Goal: Task Accomplishment & Management: Manage account settings

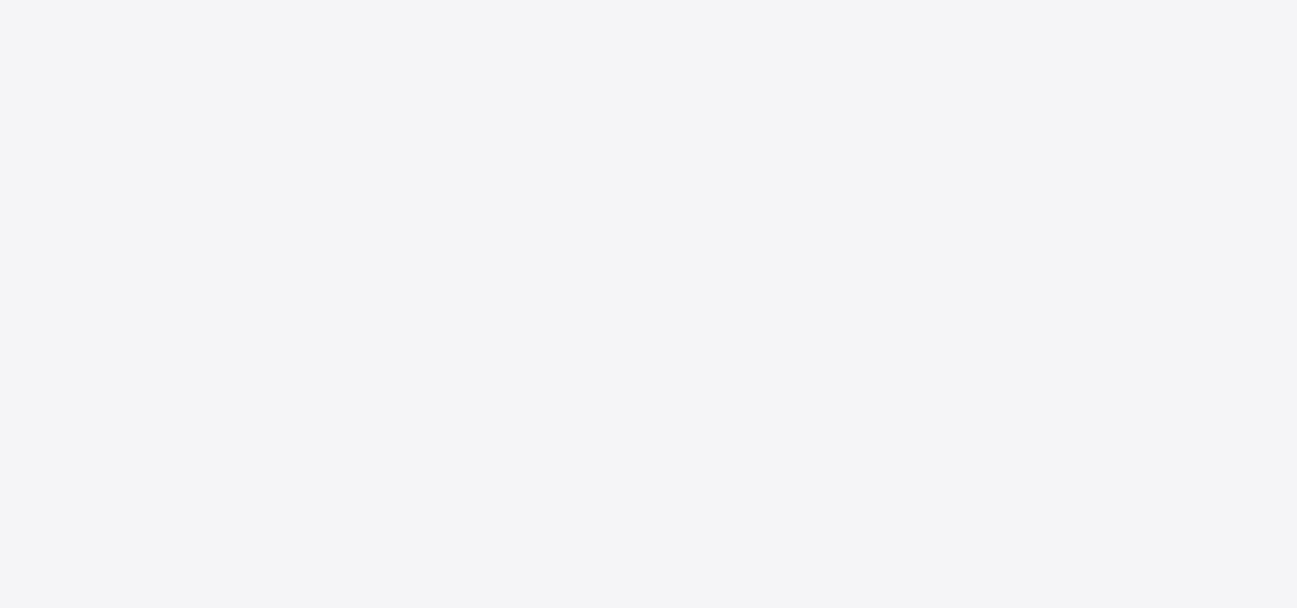
click at [824, 126] on div at bounding box center [648, 304] width 1297 height 608
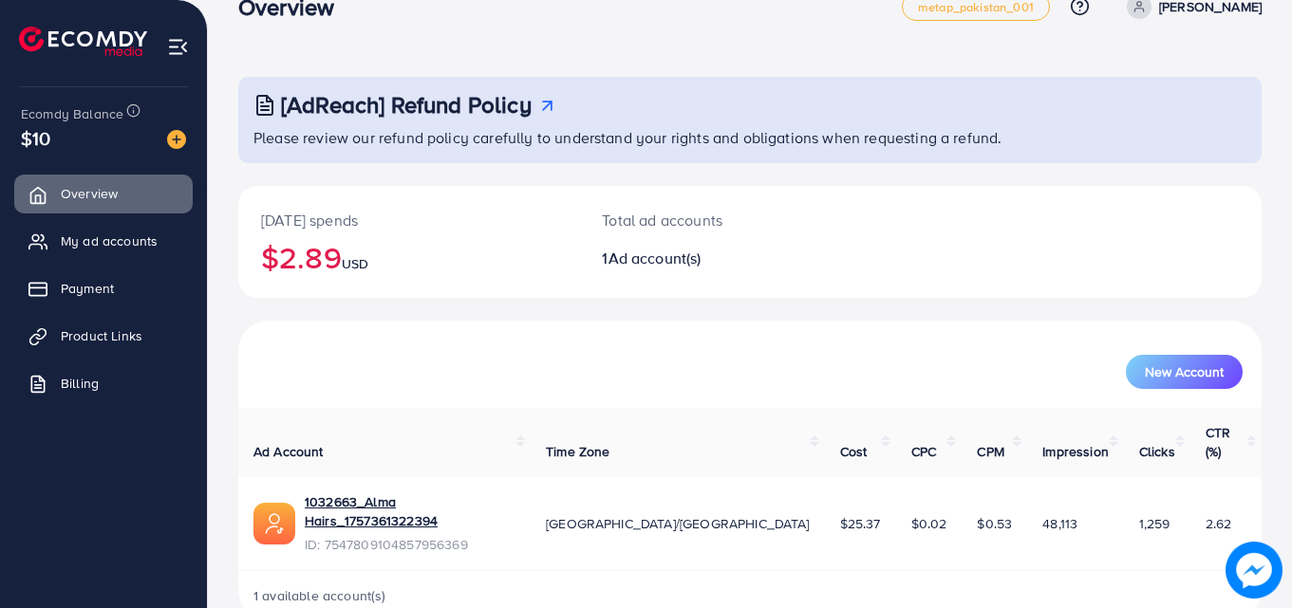
scroll to position [45, 0]
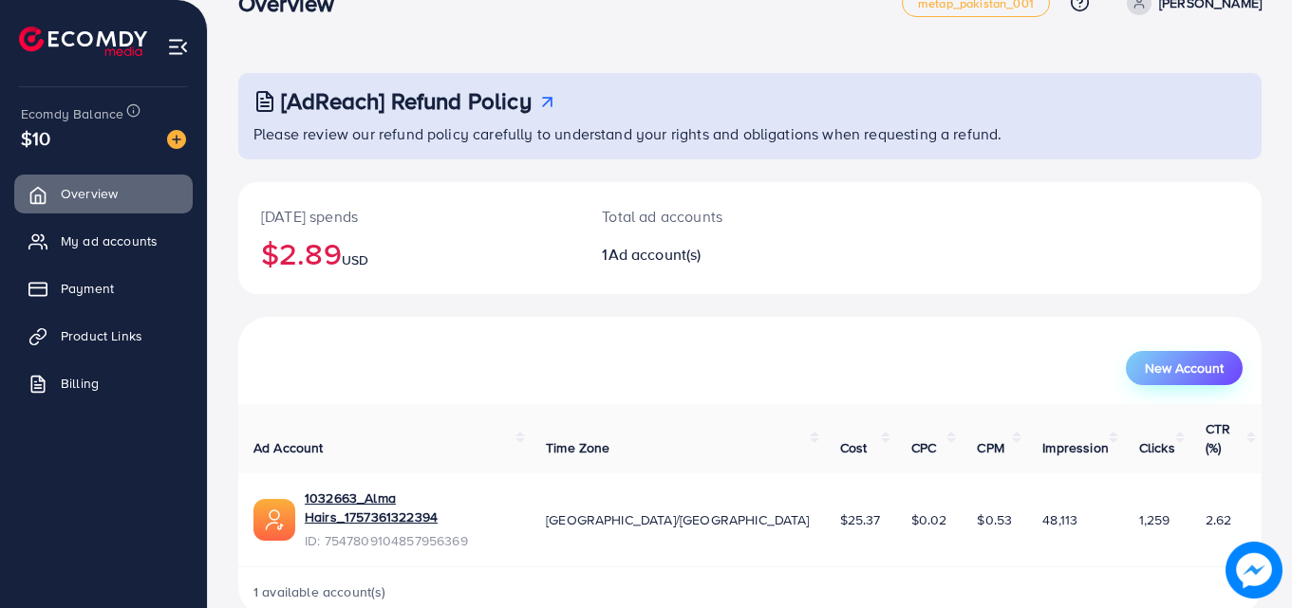
click at [1183, 375] on span "New Account" at bounding box center [1184, 368] width 79 height 13
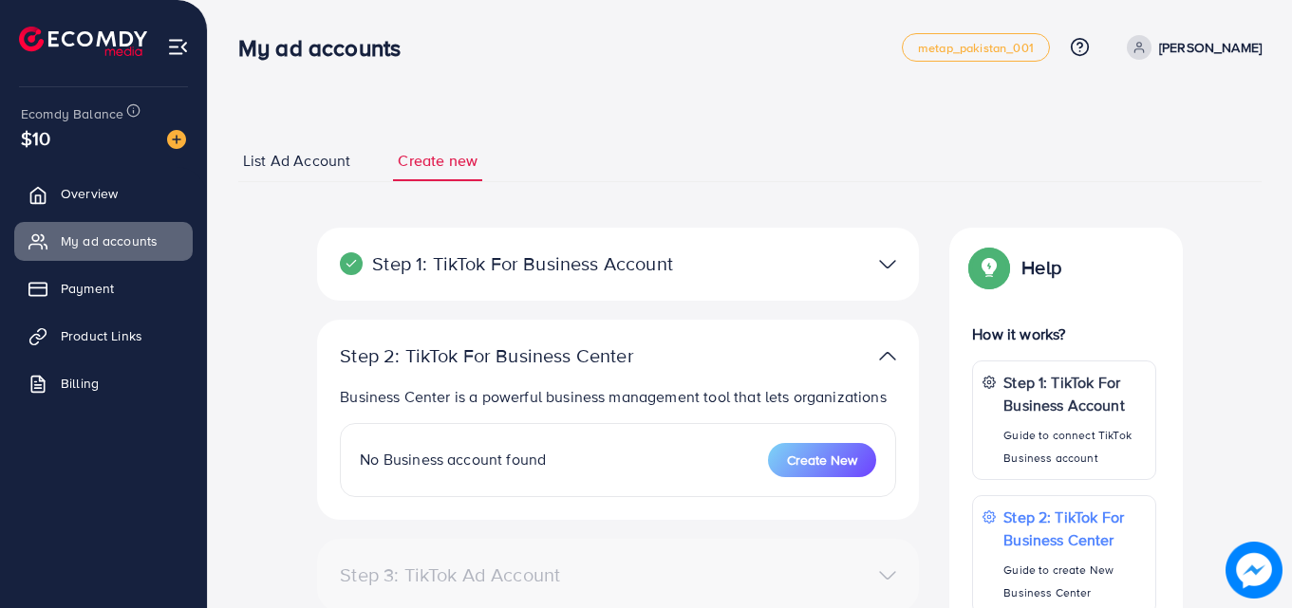
select select
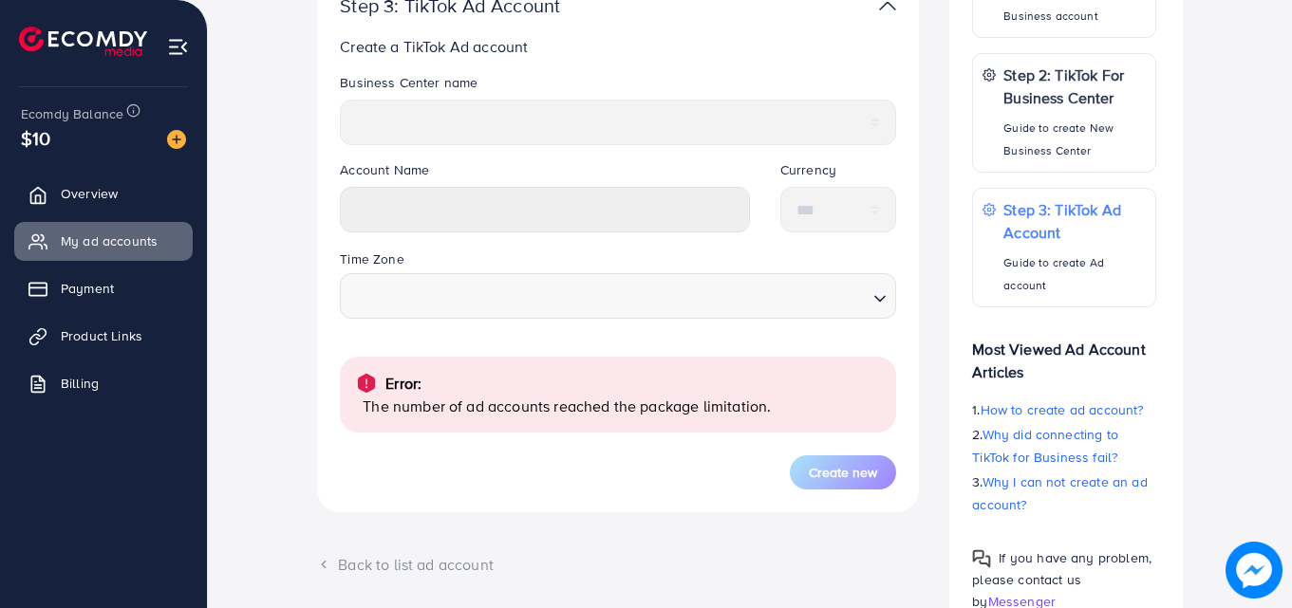
scroll to position [448, 0]
